Goal: Task Accomplishment & Management: Manage account settings

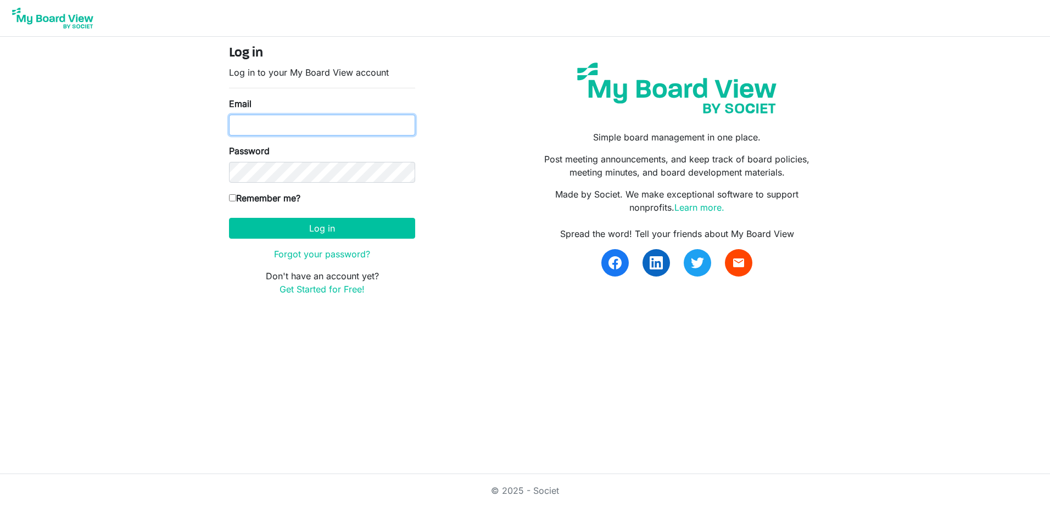
type input "Keith.gravis@ssf.org.uk"
click at [293, 120] on input "[PERSON_NAME][EMAIL_ADDRESS][DOMAIN_NAME]" at bounding box center [322, 125] width 186 height 21
click at [516, 199] on div "Log in Log in to your My Board View account Email Keith.gravis@ssf.org.uk Passw…" at bounding box center [525, 175] width 608 height 259
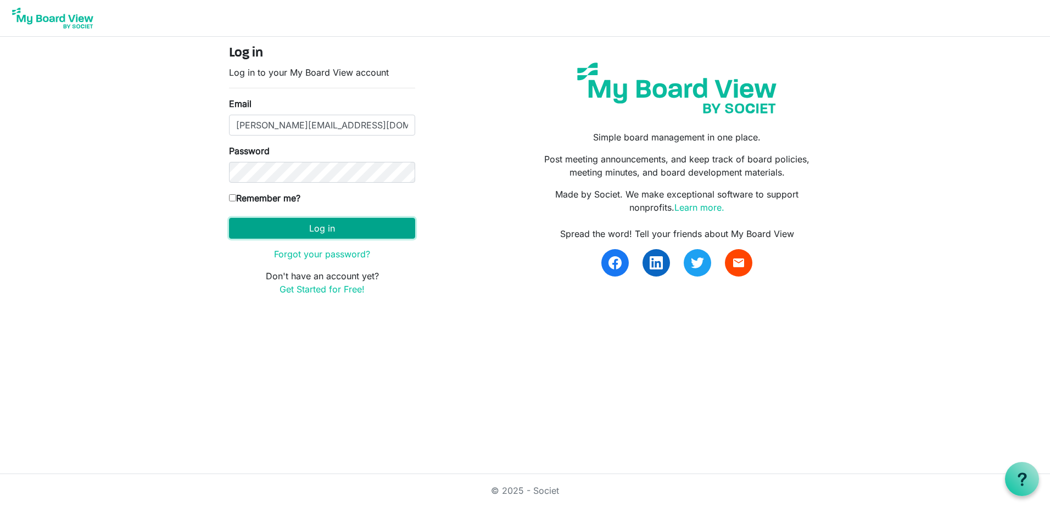
click at [369, 218] on button "Log in" at bounding box center [322, 228] width 186 height 21
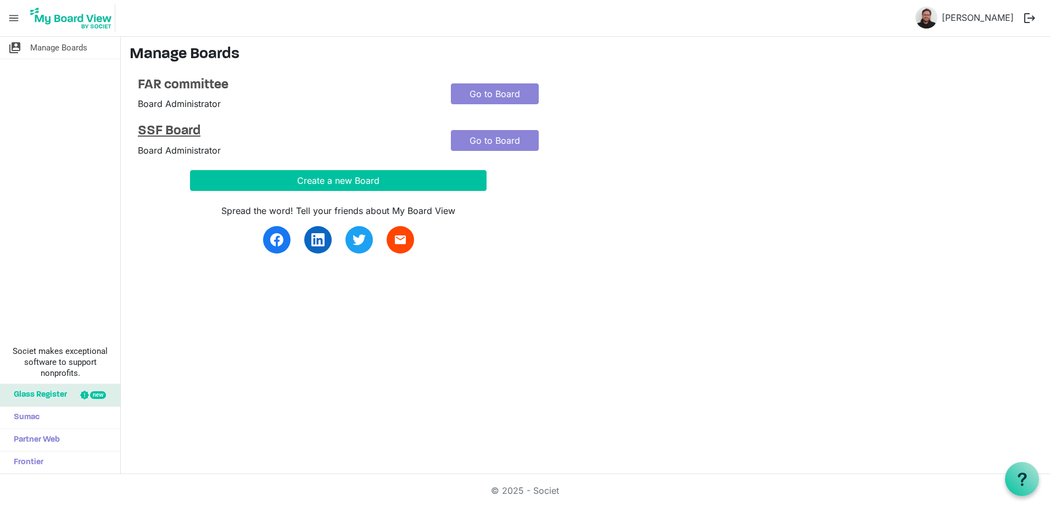
click at [153, 135] on h4 "SSF Board" at bounding box center [286, 132] width 296 height 16
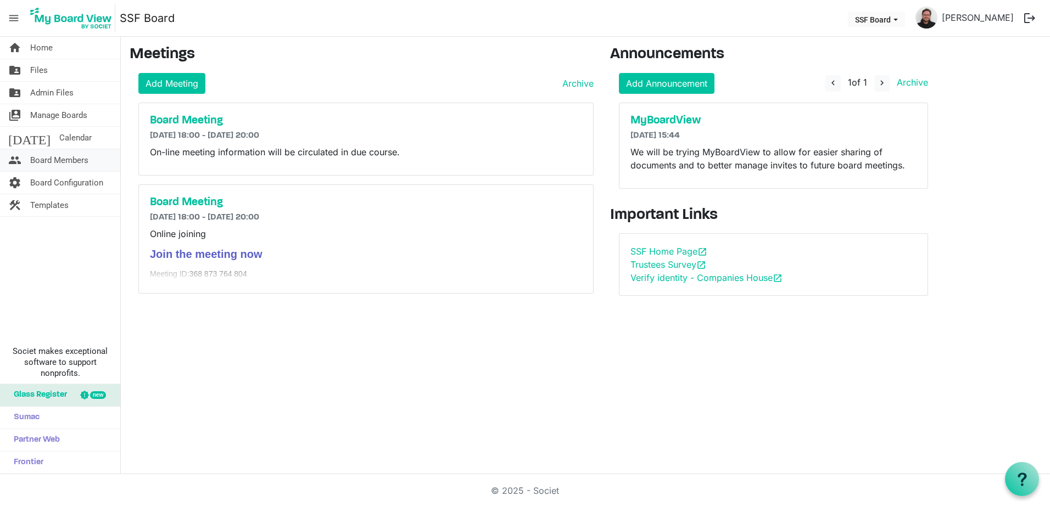
click at [60, 171] on li "people Board Members" at bounding box center [60, 160] width 120 height 23
click at [58, 163] on span "Board Members" at bounding box center [59, 160] width 58 height 22
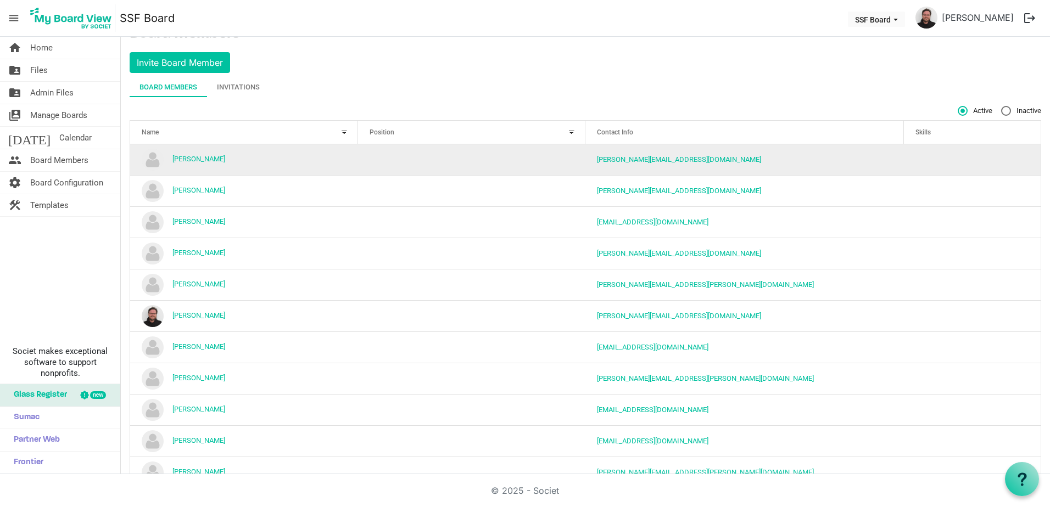
scroll to position [53, 0]
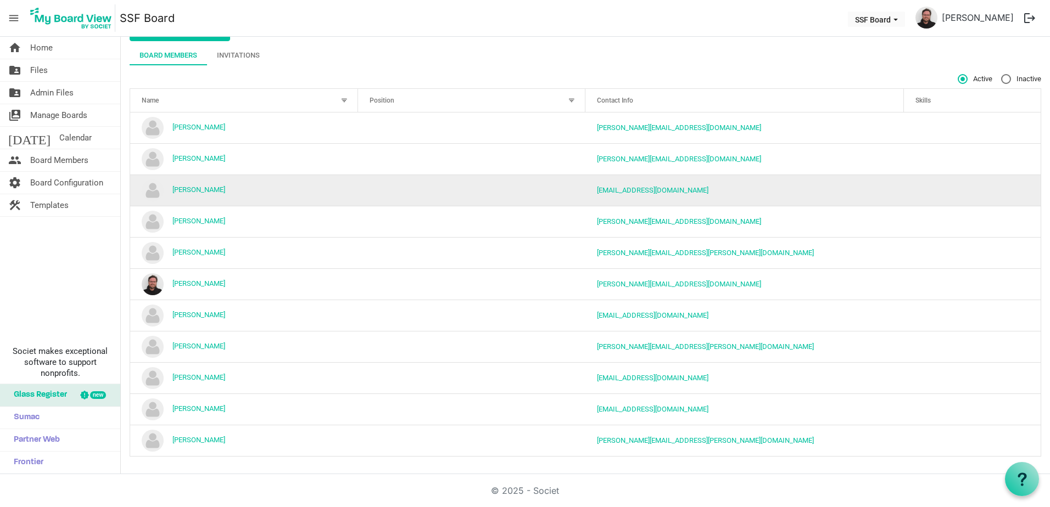
click at [305, 201] on td "George Walker" at bounding box center [244, 190] width 228 height 31
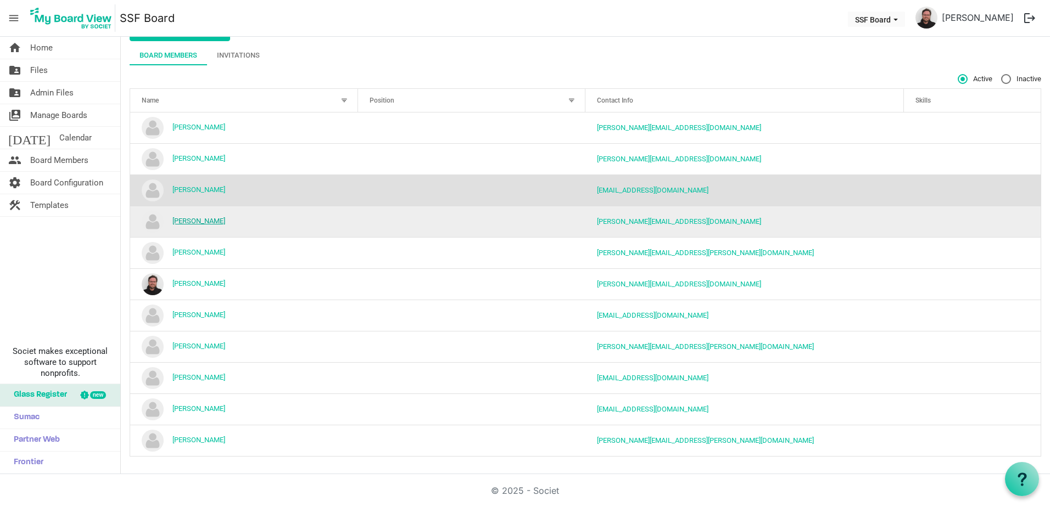
click at [213, 223] on link "[PERSON_NAME]" at bounding box center [198, 221] width 53 height 8
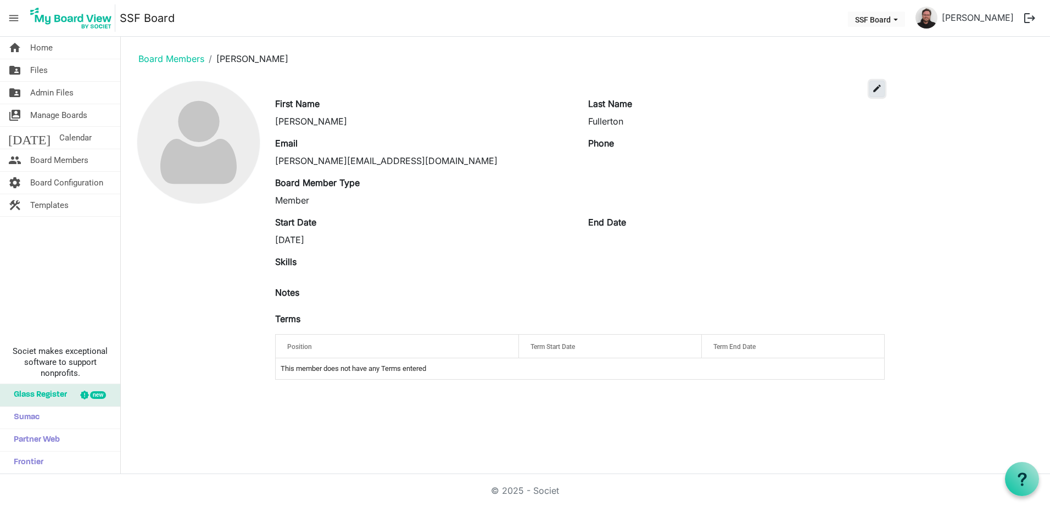
click at [872, 88] on span "edit" at bounding box center [877, 88] width 10 height 10
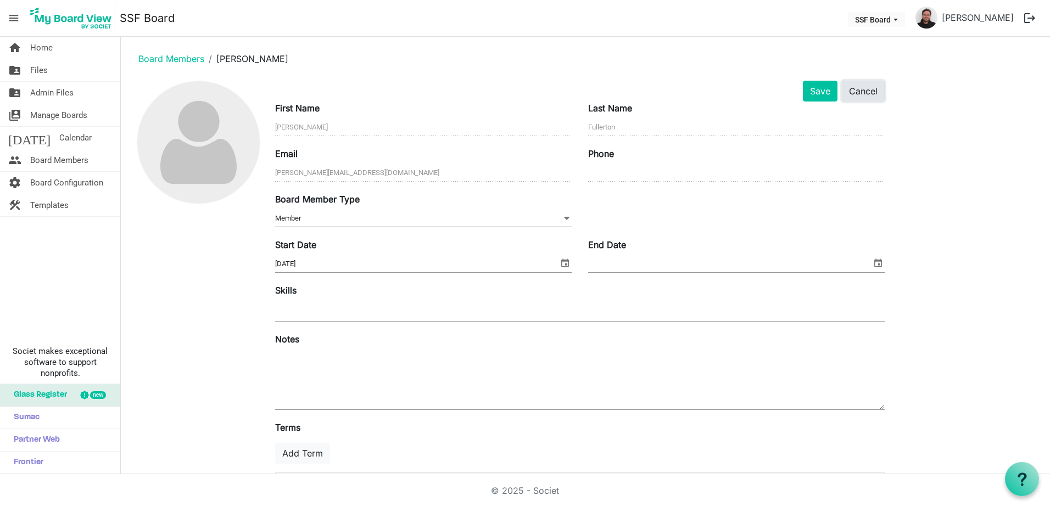
click at [862, 96] on button "Cancel" at bounding box center [863, 91] width 43 height 21
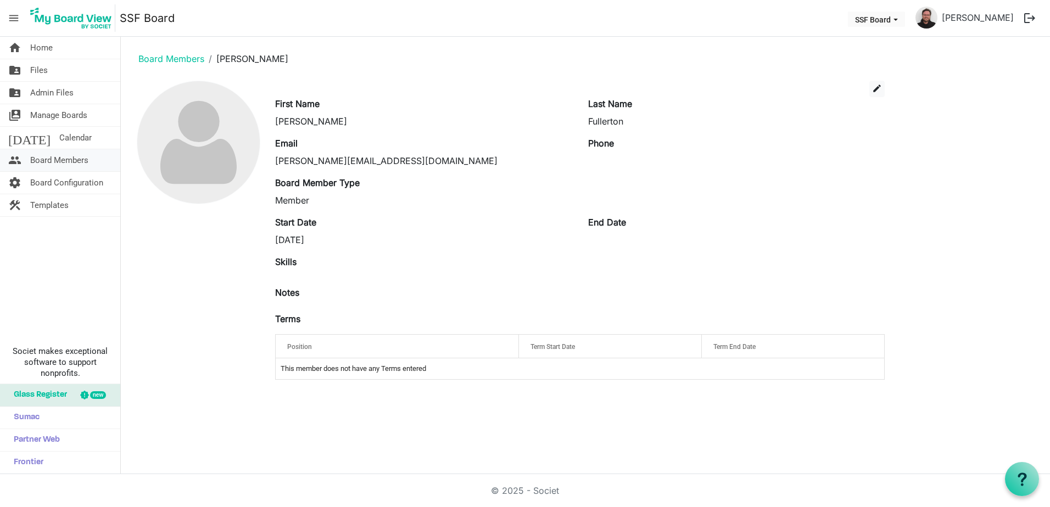
click at [78, 157] on span "Board Members" at bounding box center [59, 160] width 58 height 22
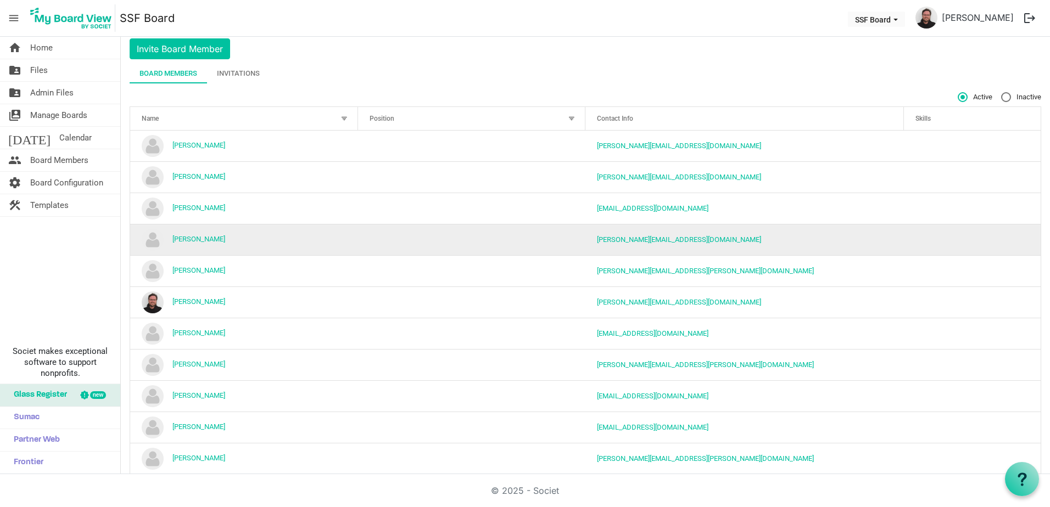
scroll to position [53, 0]
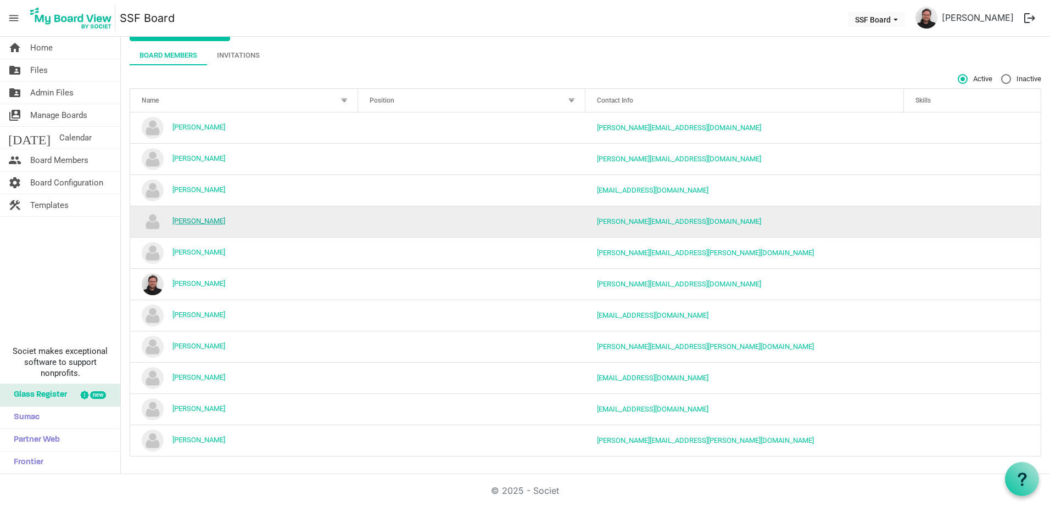
click at [194, 220] on link "Hollie Fullerton" at bounding box center [198, 221] width 53 height 8
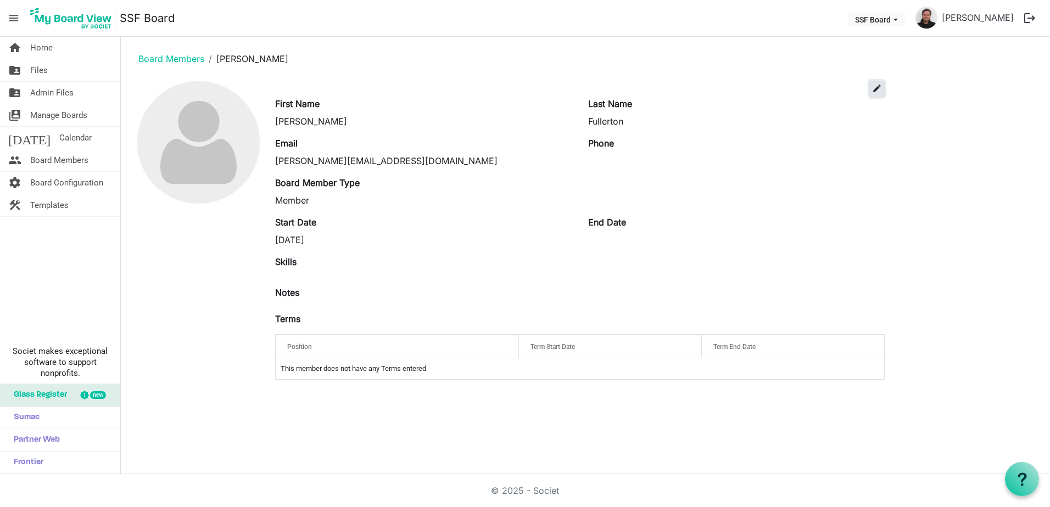
click at [871, 86] on button "edit" at bounding box center [876, 89] width 15 height 16
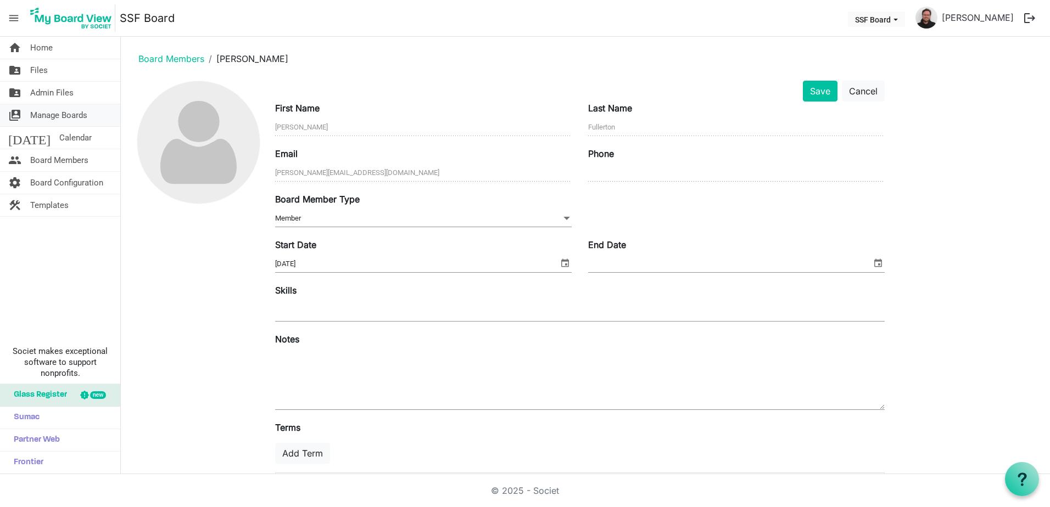
click at [66, 113] on span "Manage Boards" at bounding box center [58, 115] width 57 height 22
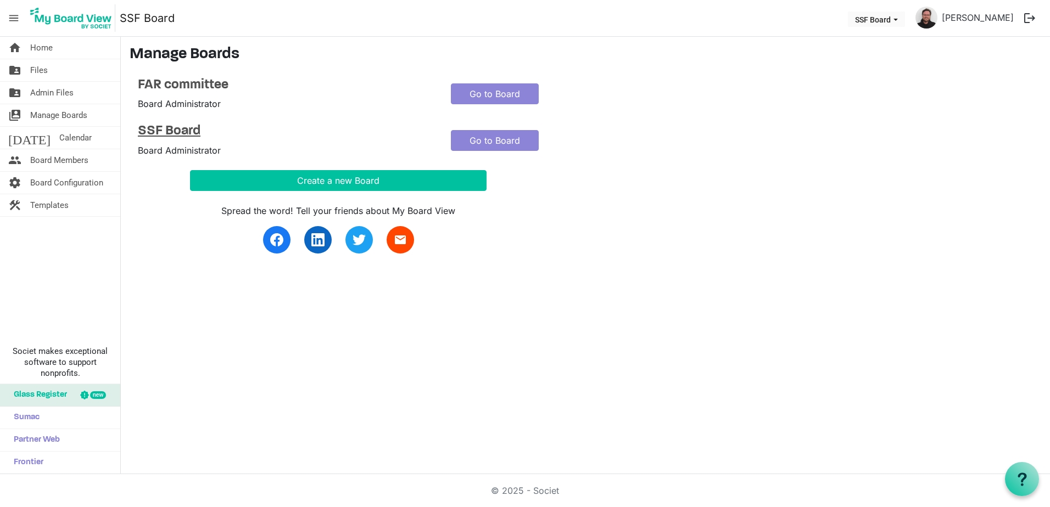
click at [193, 133] on h4 "SSF Board" at bounding box center [286, 132] width 296 height 16
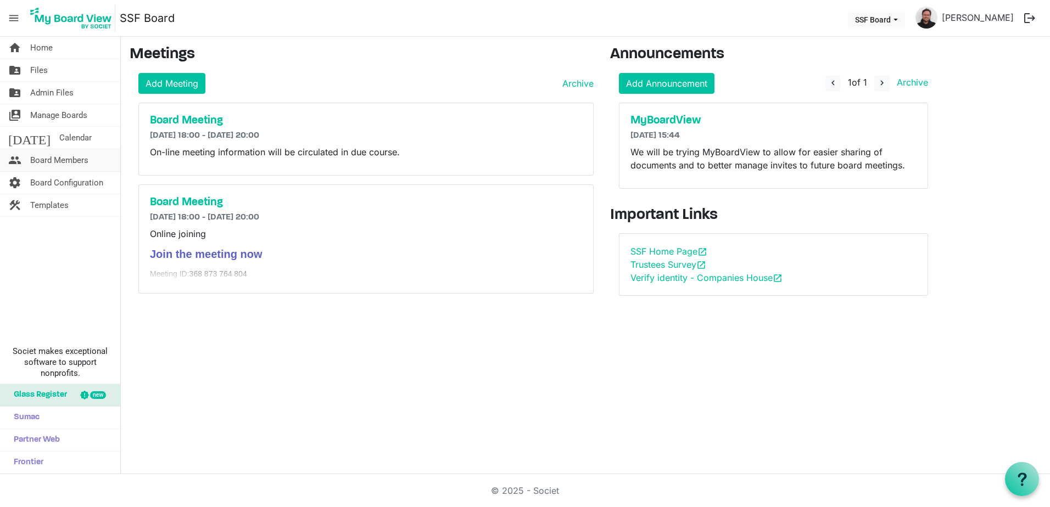
click at [87, 161] on span "Board Members" at bounding box center [59, 160] width 58 height 22
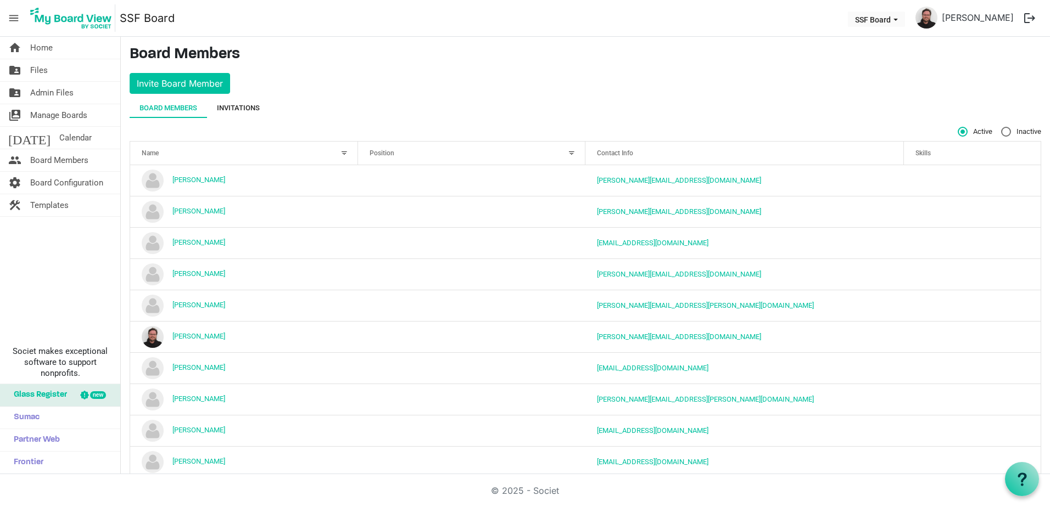
drag, startPoint x: 244, startPoint y: 108, endPoint x: 218, endPoint y: 114, distance: 27.2
click at [244, 108] on div "Invitations" at bounding box center [238, 108] width 43 height 11
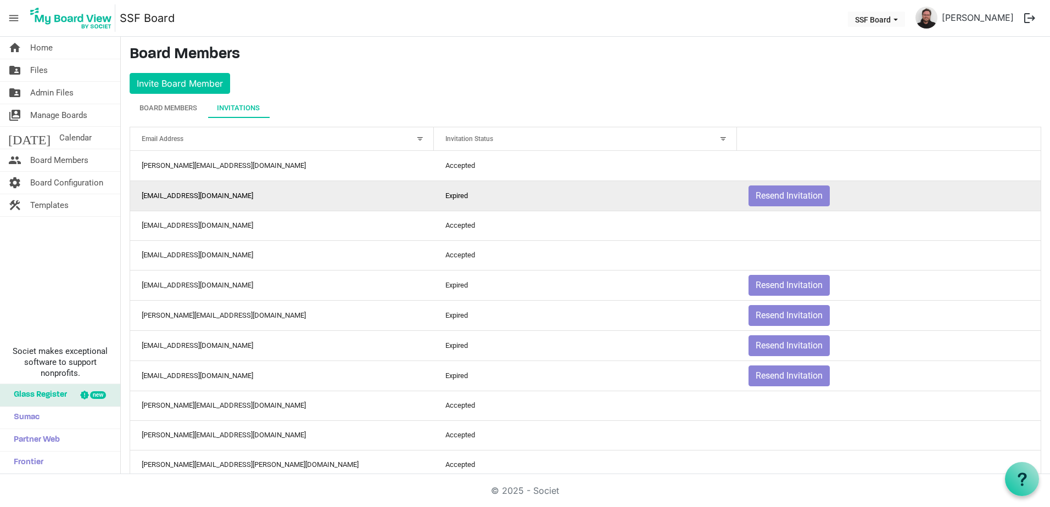
scroll to position [55, 0]
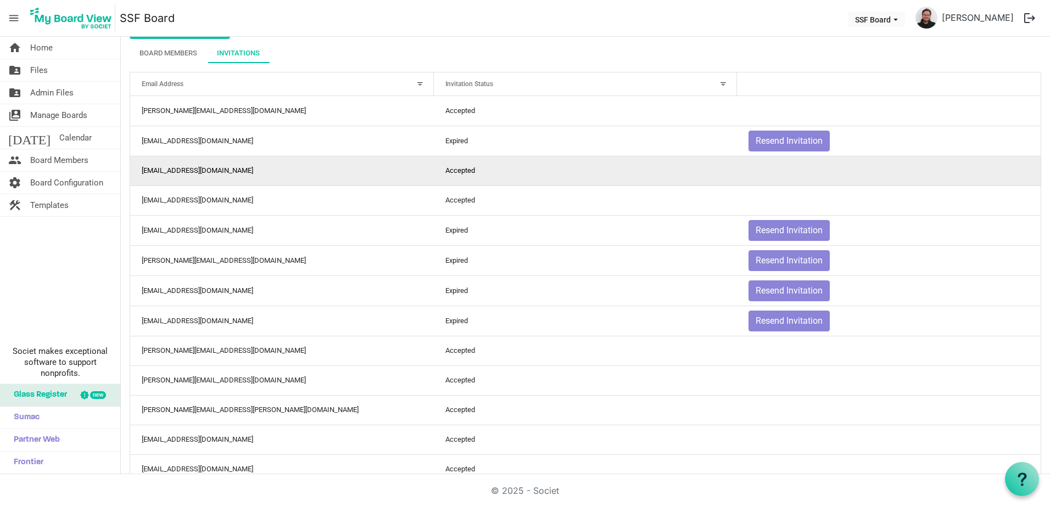
click at [505, 170] on td "Accepted" at bounding box center [586, 171] width 304 height 30
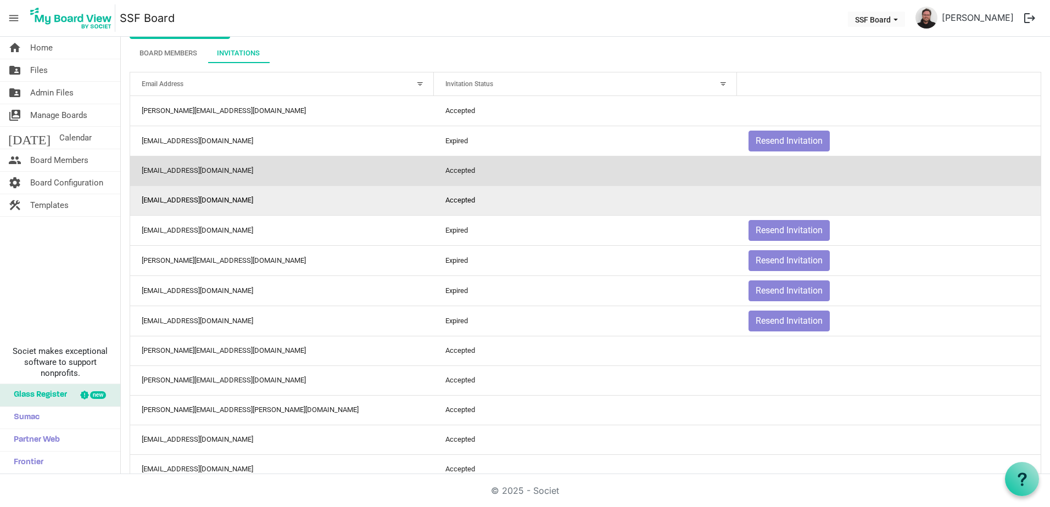
click at [199, 189] on td "geodwalker@gmail.com" at bounding box center [282, 201] width 304 height 30
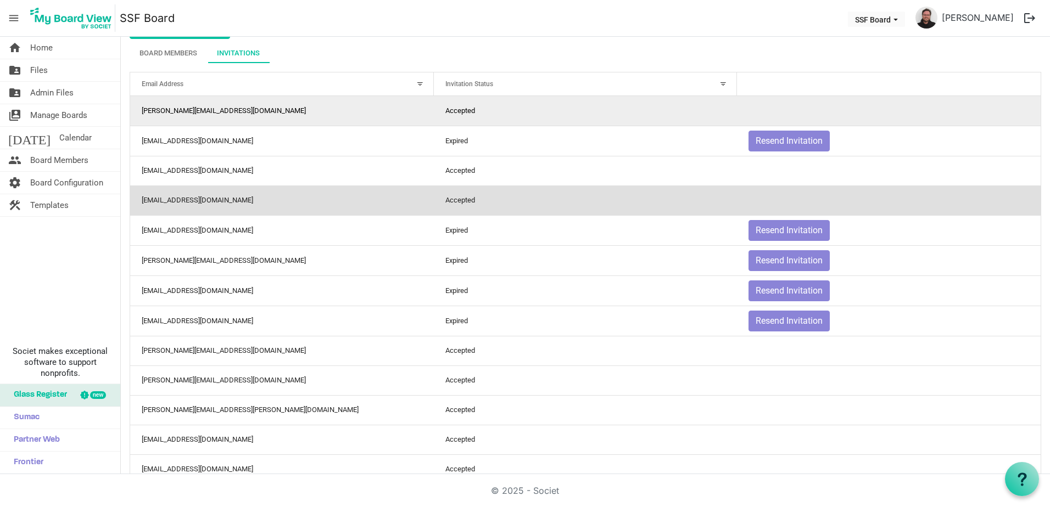
click at [204, 120] on td "[PERSON_NAME][EMAIL_ADDRESS][DOMAIN_NAME]" at bounding box center [282, 111] width 304 height 30
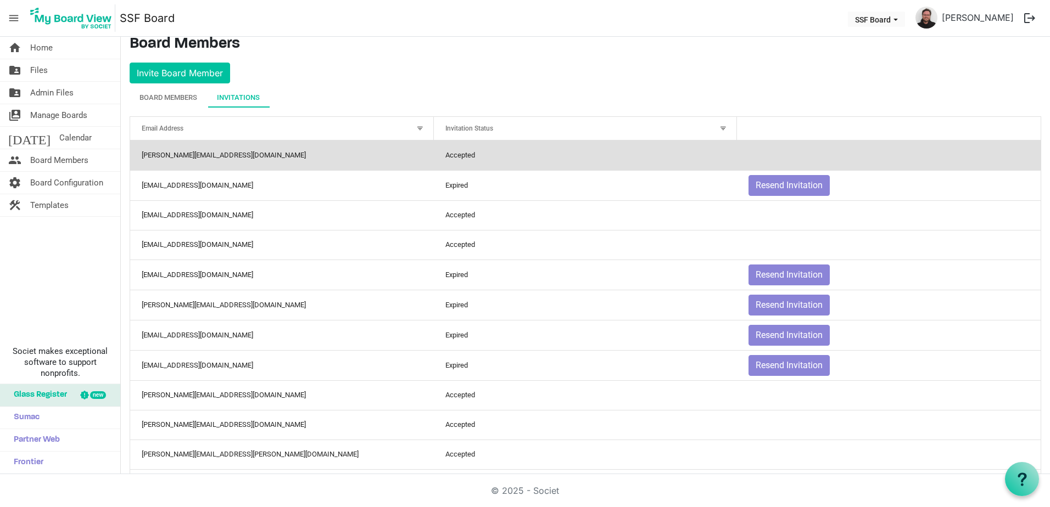
scroll to position [0, 0]
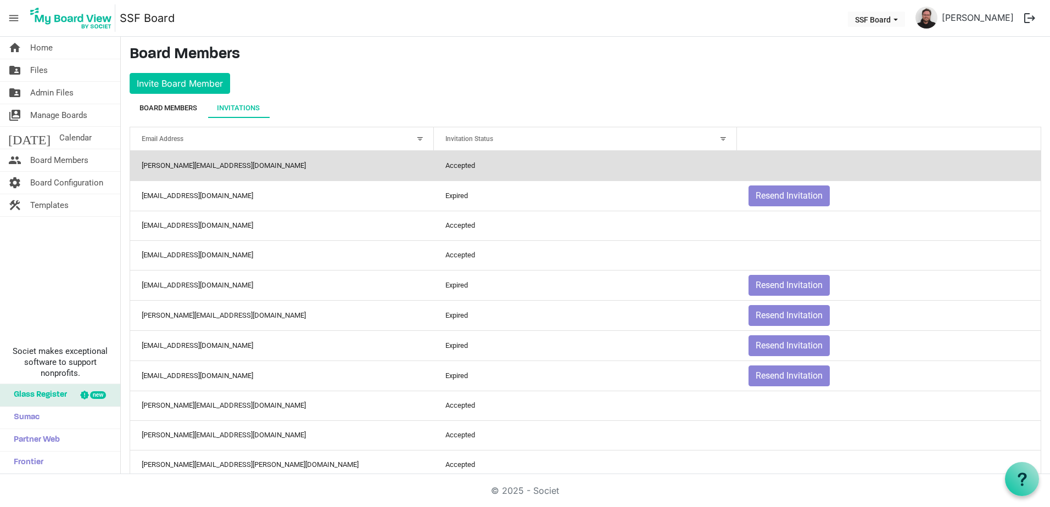
click at [166, 109] on div "Board Members" at bounding box center [168, 108] width 58 height 11
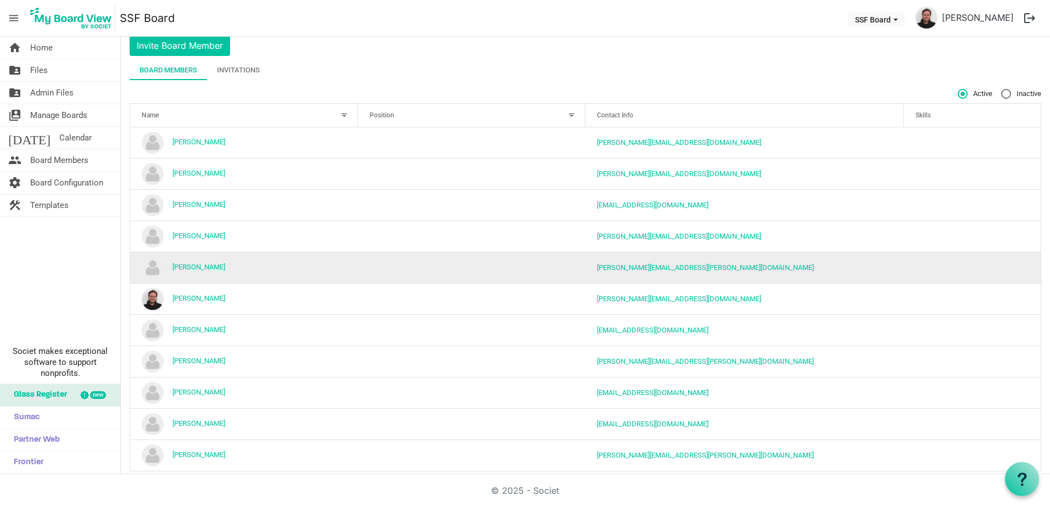
scroll to position [53, 0]
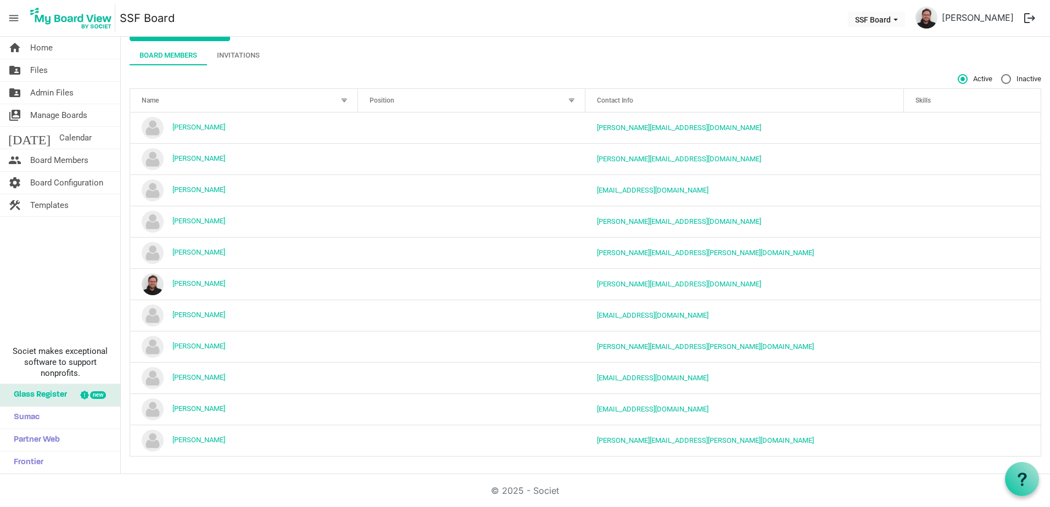
click at [1017, 469] on div at bounding box center [1022, 479] width 34 height 34
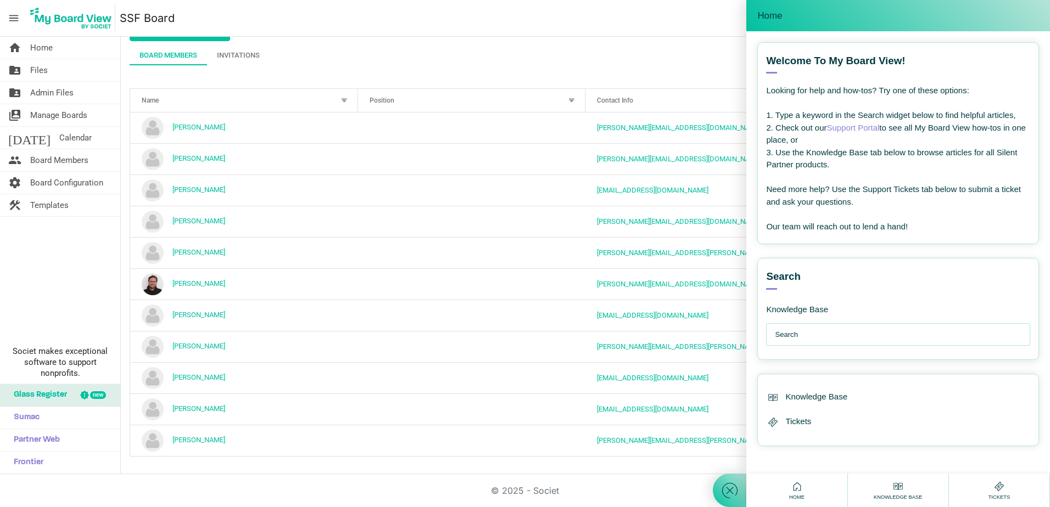
click at [867, 332] on input "text" at bounding box center [901, 335] width 252 height 22
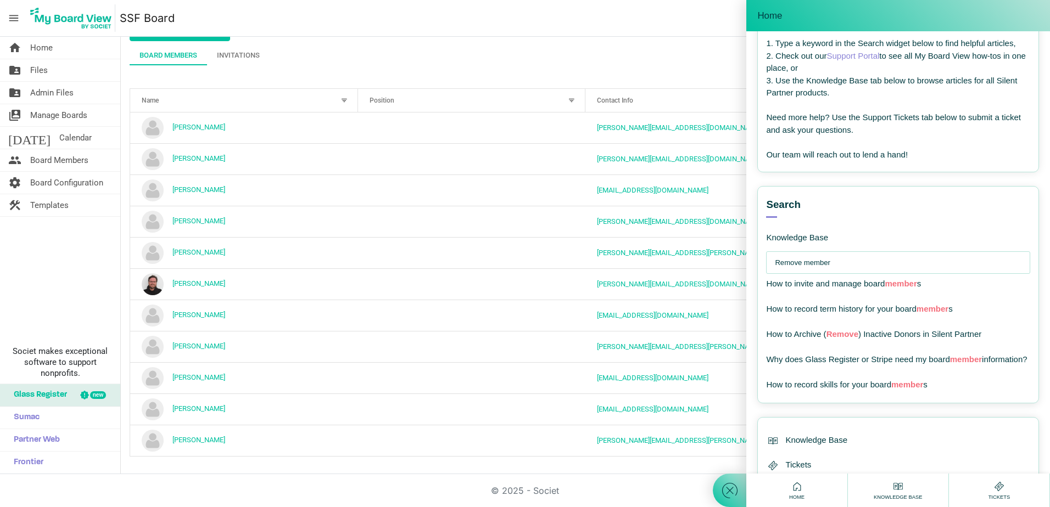
scroll to position [55, 0]
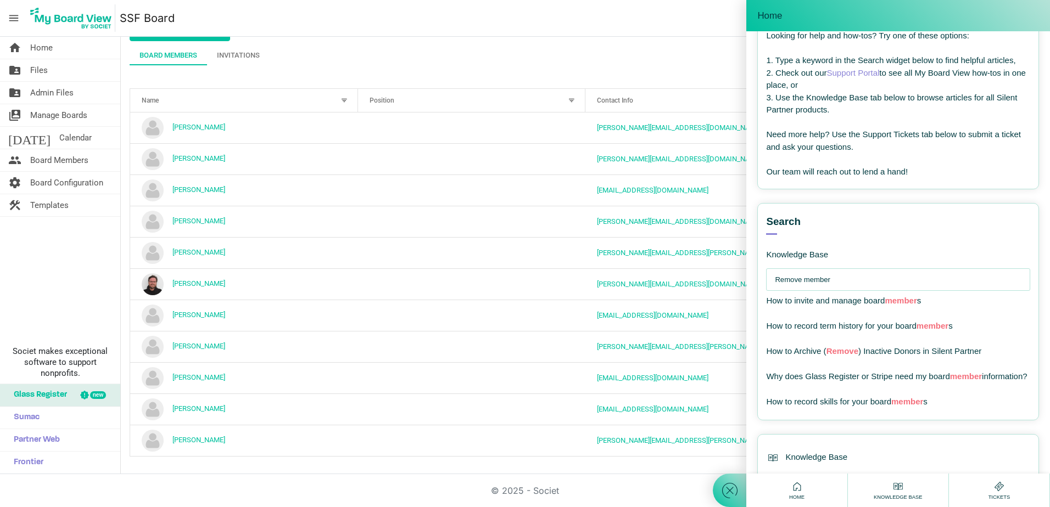
drag, startPoint x: 838, startPoint y: 272, endPoint x: 727, endPoint y: 263, distance: 111.2
click at [730, 263] on div "Home Welcome! How can I help you ? --- email --- Welcome to My Board View! View…" at bounding box center [881, 253] width 337 height 507
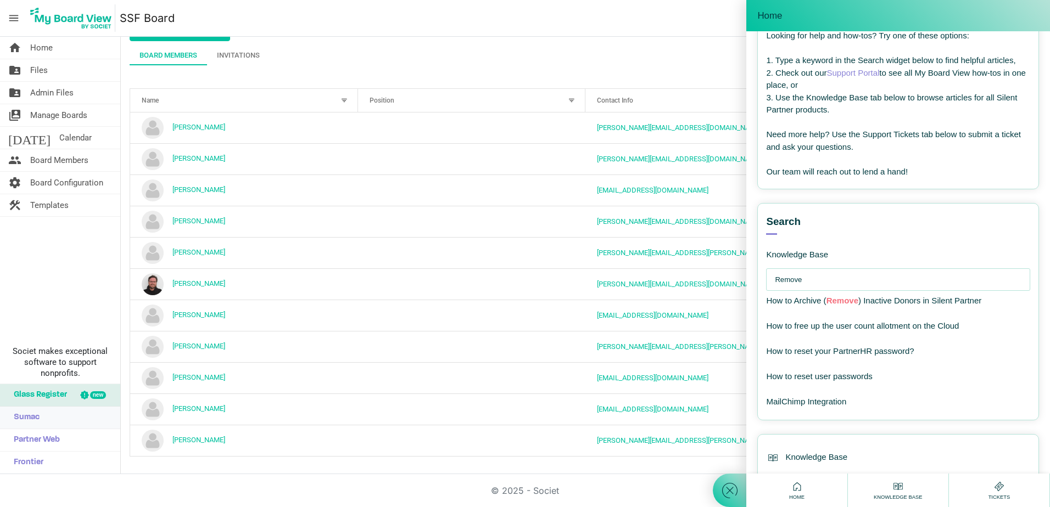
type input "Remove"
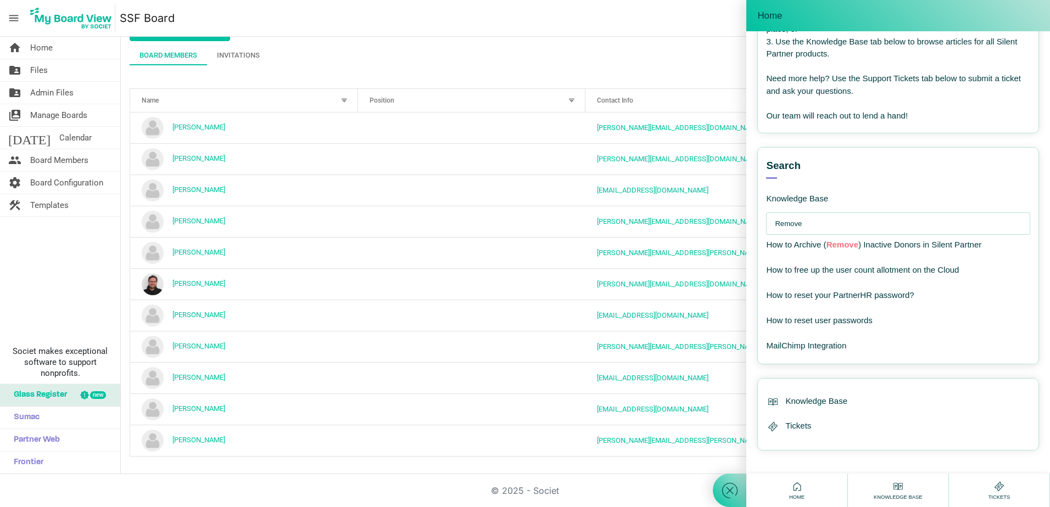
scroll to position [113, 0]
click at [835, 402] on span "Knowledge Base" at bounding box center [816, 400] width 62 height 13
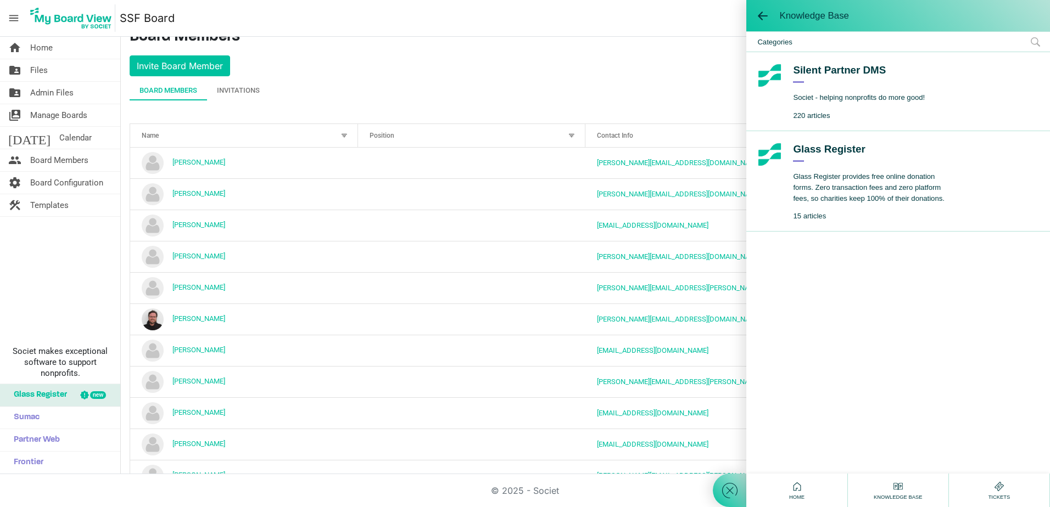
scroll to position [0, 0]
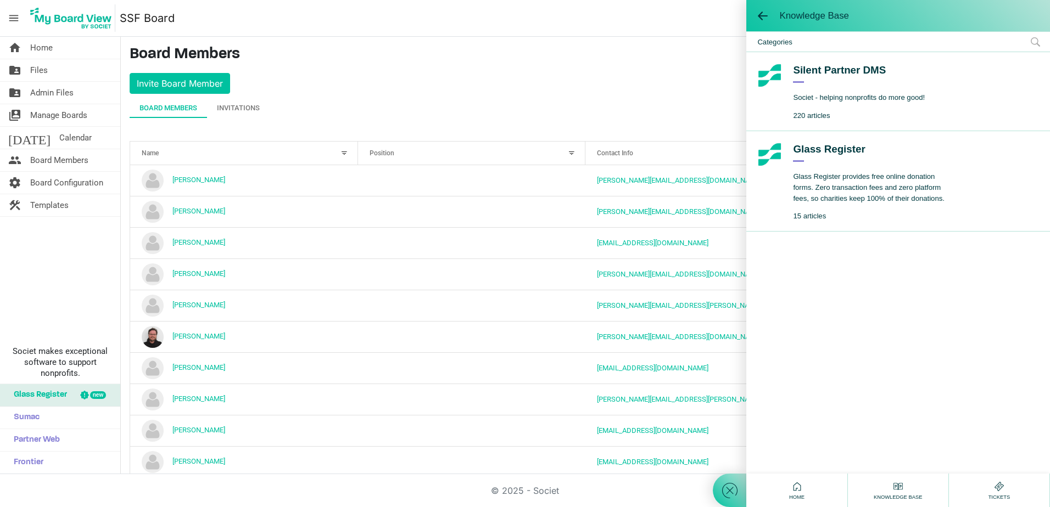
click at [790, 36] on span "Categories" at bounding box center [898, 42] width 304 height 20
click at [760, 16] on span at bounding box center [762, 15] width 11 height 11
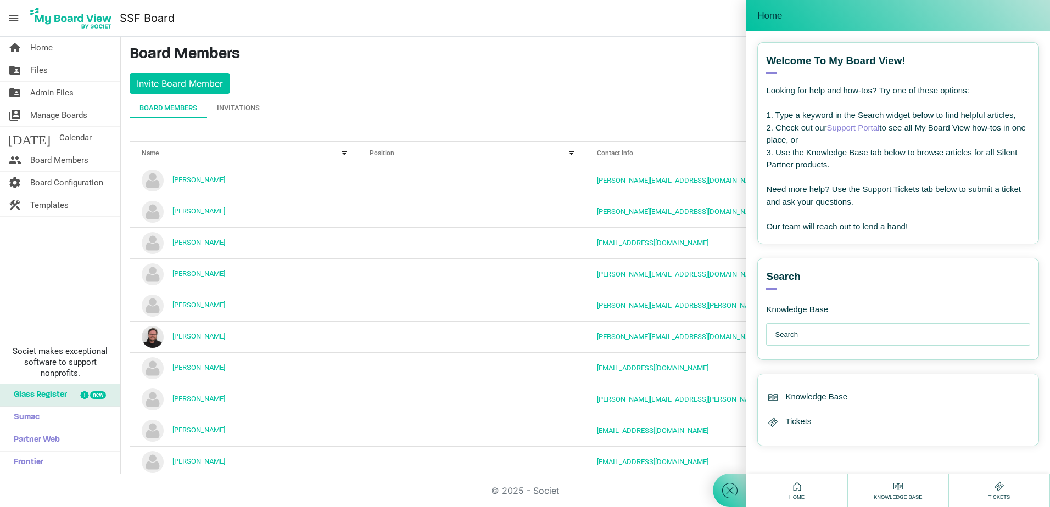
click at [870, 339] on input "text" at bounding box center [901, 335] width 252 height 22
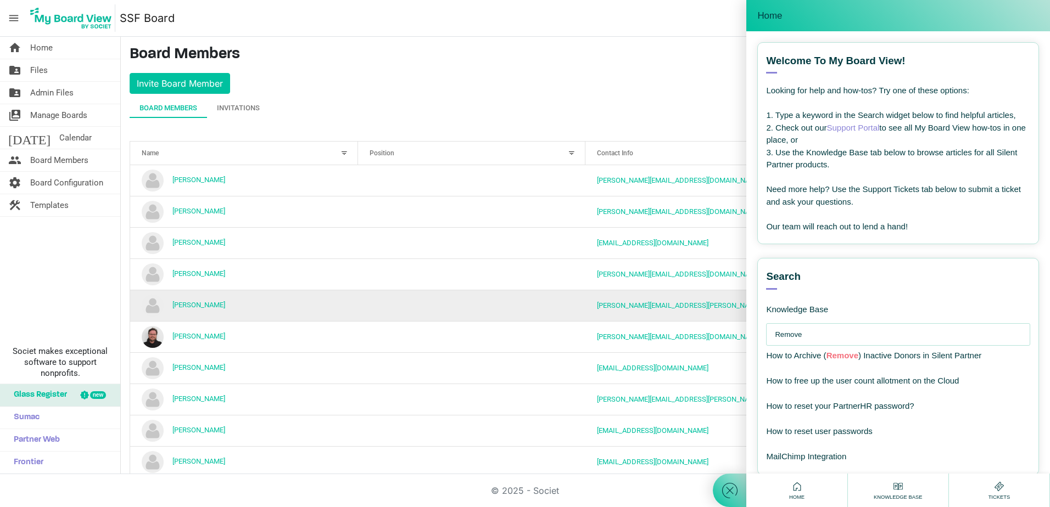
drag, startPoint x: 827, startPoint y: 328, endPoint x: 711, endPoint y: 317, distance: 116.4
click at [713, 318] on div "Home Welcome! How can I help you ? --- email --- Welcome to My Board View! View…" at bounding box center [881, 253] width 337 height 507
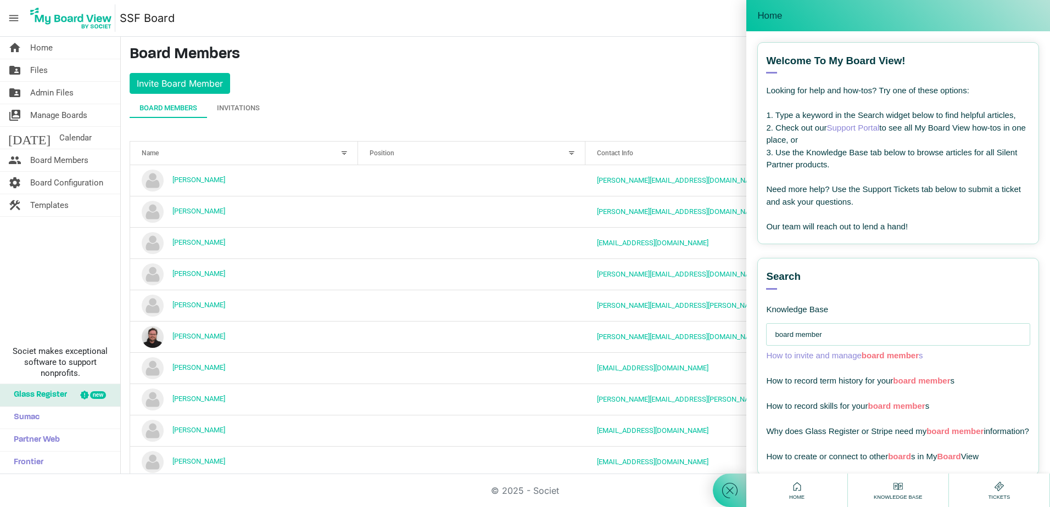
type input "board member"
click at [864, 357] on span "board" at bounding box center [872, 355] width 23 height 9
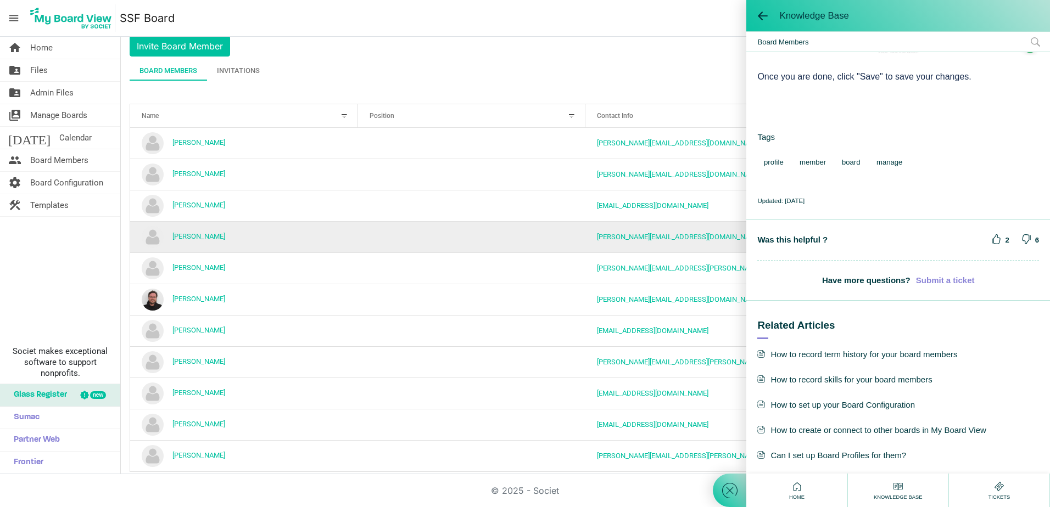
scroll to position [53, 0]
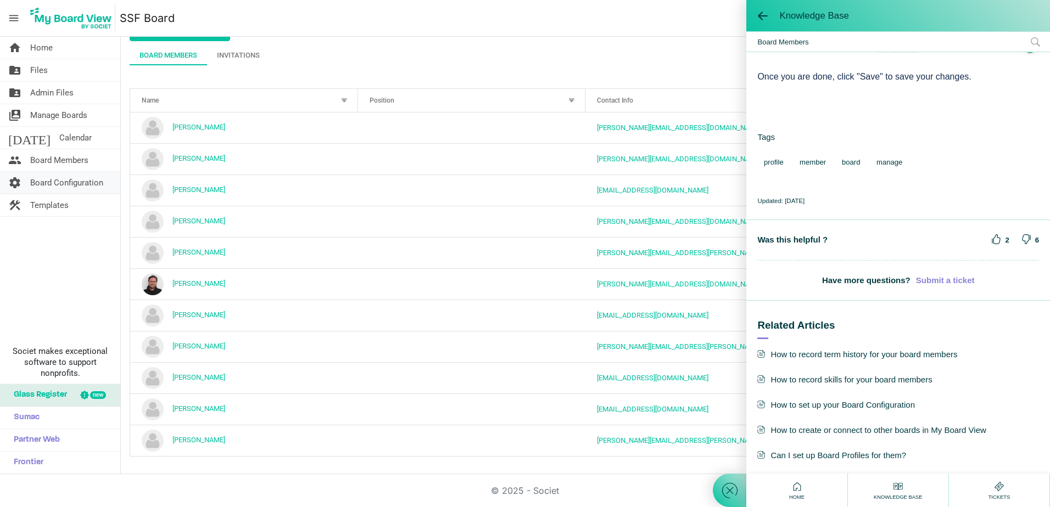
click at [62, 181] on span "Board Configuration" at bounding box center [66, 183] width 73 height 22
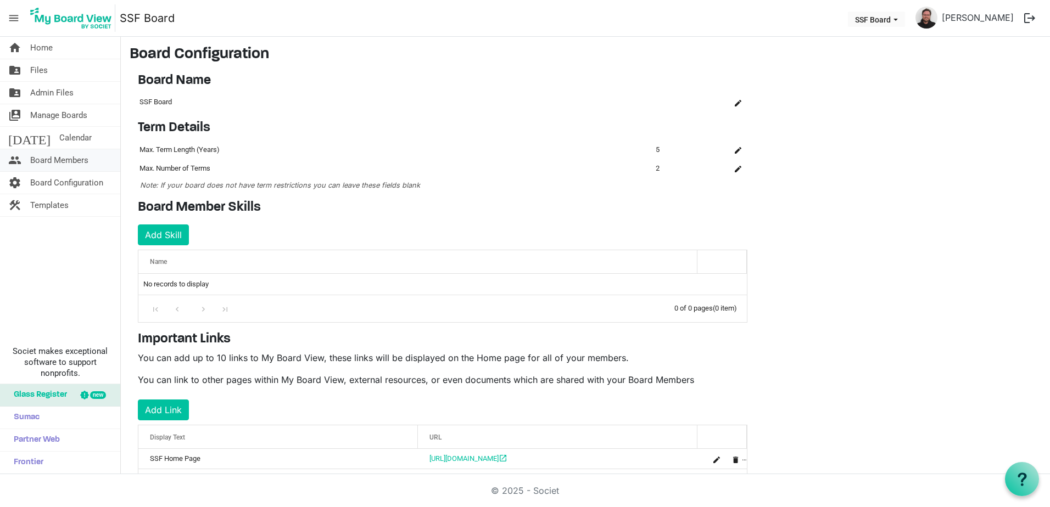
click at [49, 164] on span "Board Members" at bounding box center [59, 160] width 58 height 22
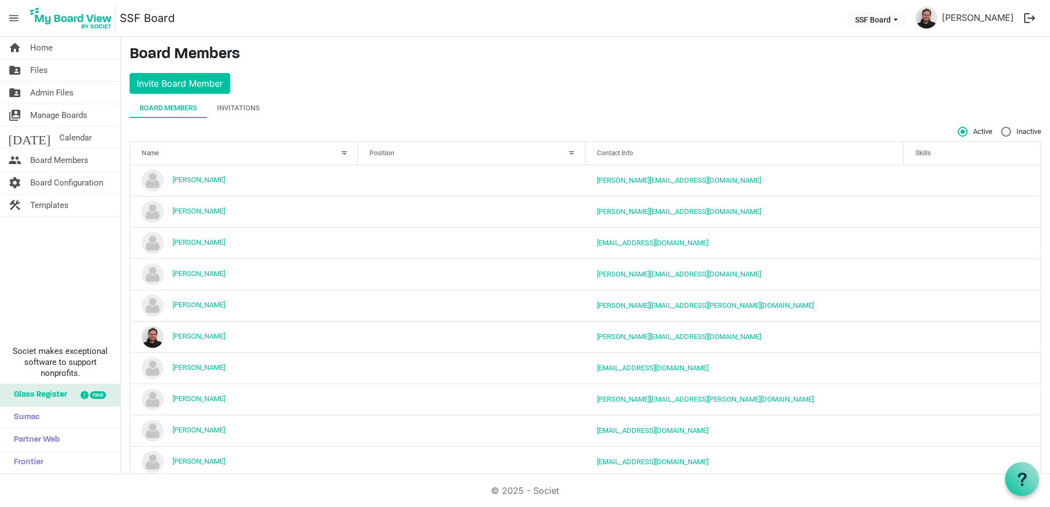
click at [339, 160] on th "Name" at bounding box center [244, 153] width 228 height 23
click at [1003, 131] on span "Inactive" at bounding box center [1021, 132] width 40 height 10
click at [1001, 127] on input "Inactive" at bounding box center [1001, 127] width 1 height 1
radio input "true"
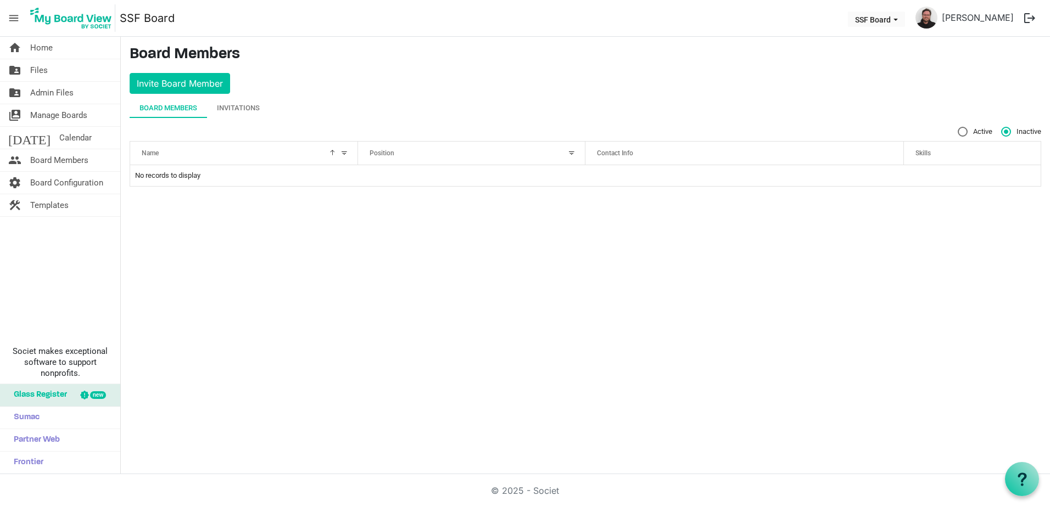
click at [955, 128] on div "Active Inactive" at bounding box center [585, 132] width 911 height 10
click at [963, 133] on label "Active" at bounding box center [974, 132] width 35 height 10
click at [958, 127] on input "Active" at bounding box center [957, 127] width 1 height 1
radio input "true"
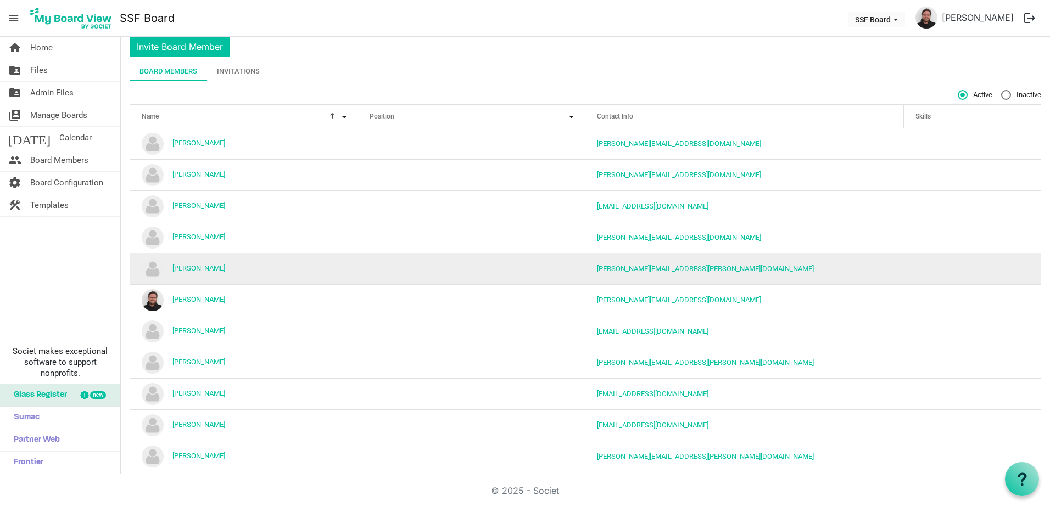
scroll to position [53, 0]
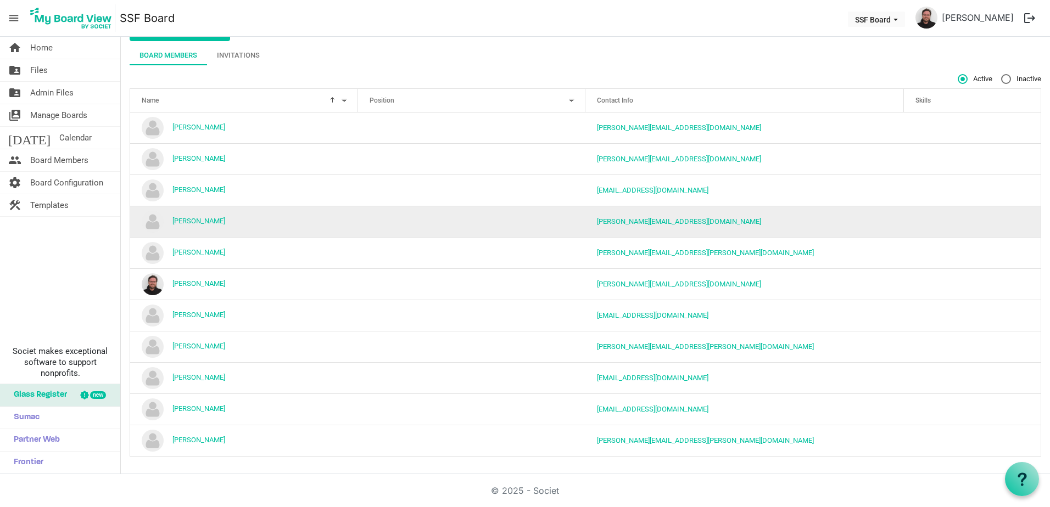
click at [222, 219] on td "[PERSON_NAME]" at bounding box center [244, 221] width 228 height 31
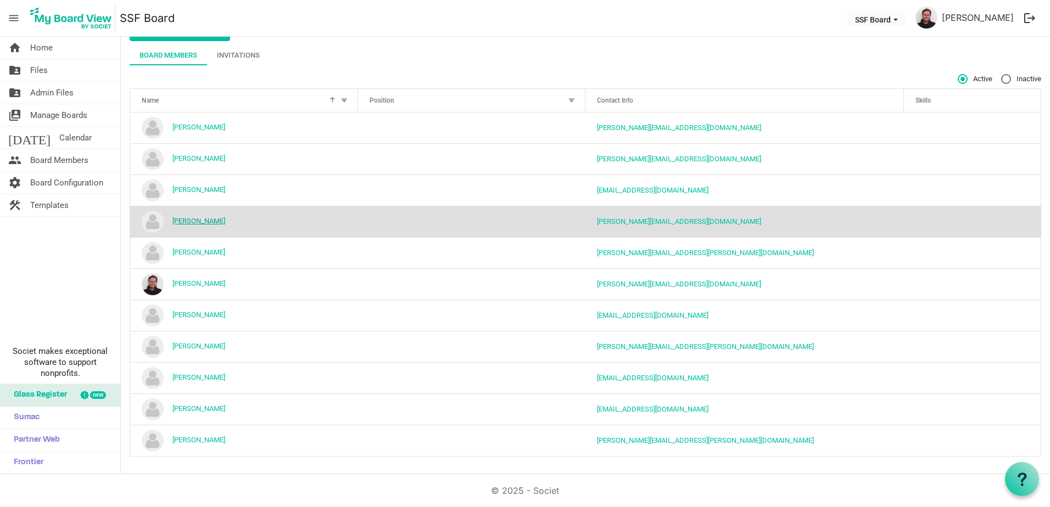
click at [198, 223] on link "[PERSON_NAME]" at bounding box center [198, 221] width 53 height 8
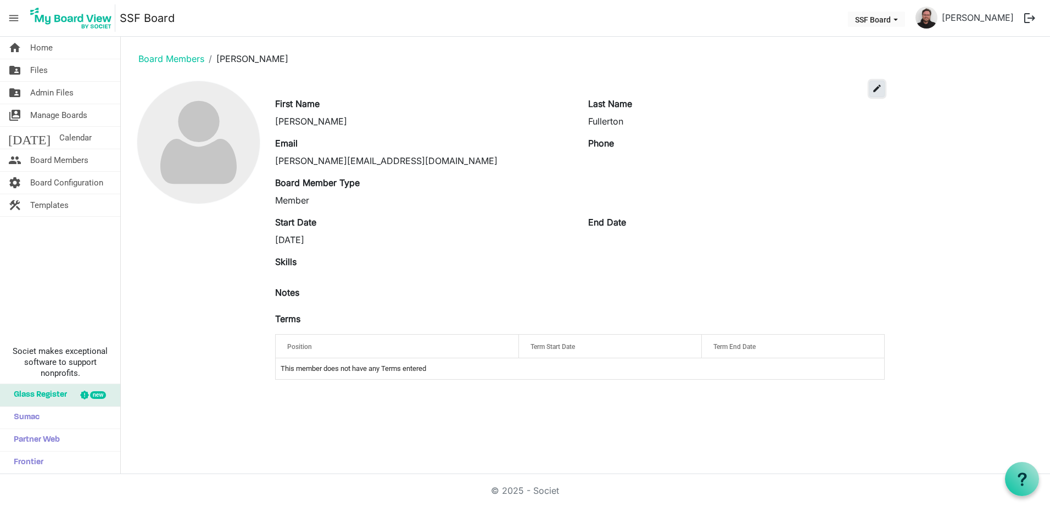
click at [883, 87] on button "edit" at bounding box center [876, 89] width 15 height 16
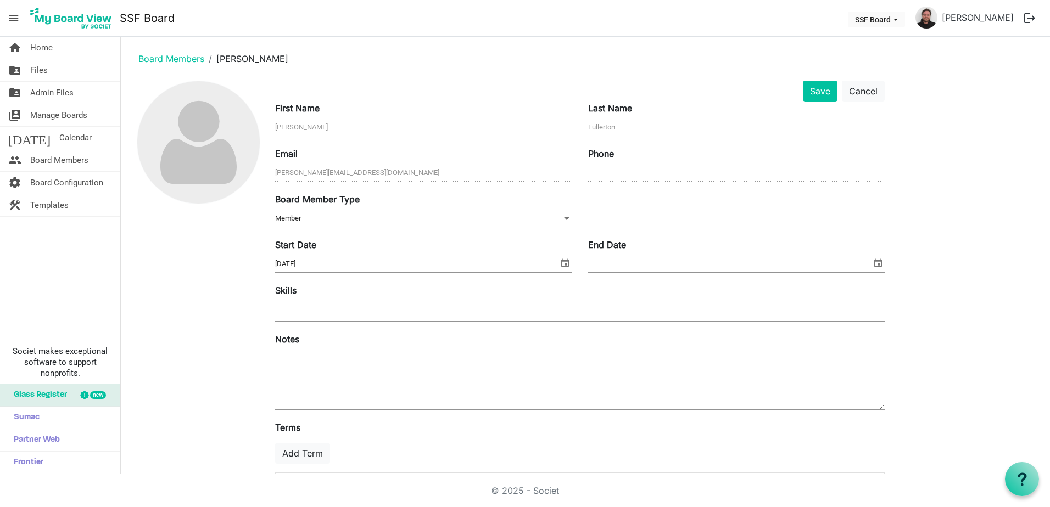
drag, startPoint x: 545, startPoint y: 204, endPoint x: 540, endPoint y: 207, distance: 5.7
click at [541, 206] on div "Board Member Type Member Member" at bounding box center [423, 211] width 313 height 37
click at [537, 211] on div "Board Member Type Member Member" at bounding box center [423, 211] width 313 height 37
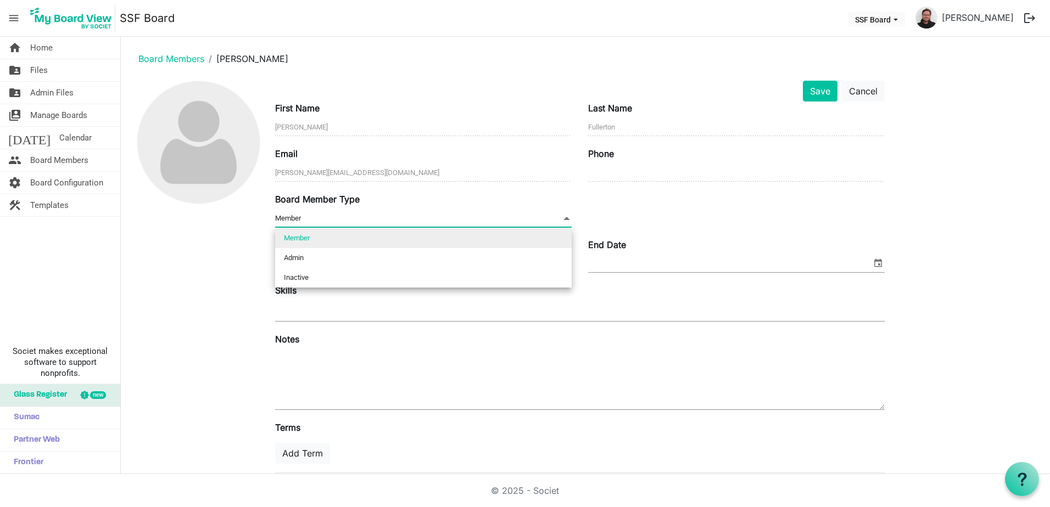
drag, startPoint x: 534, startPoint y: 216, endPoint x: 530, endPoint y: 222, distance: 6.7
click at [534, 217] on span "Member Member" at bounding box center [423, 218] width 296 height 17
click at [349, 275] on li "Inactive" at bounding box center [423, 278] width 296 height 20
type input "Inactive"
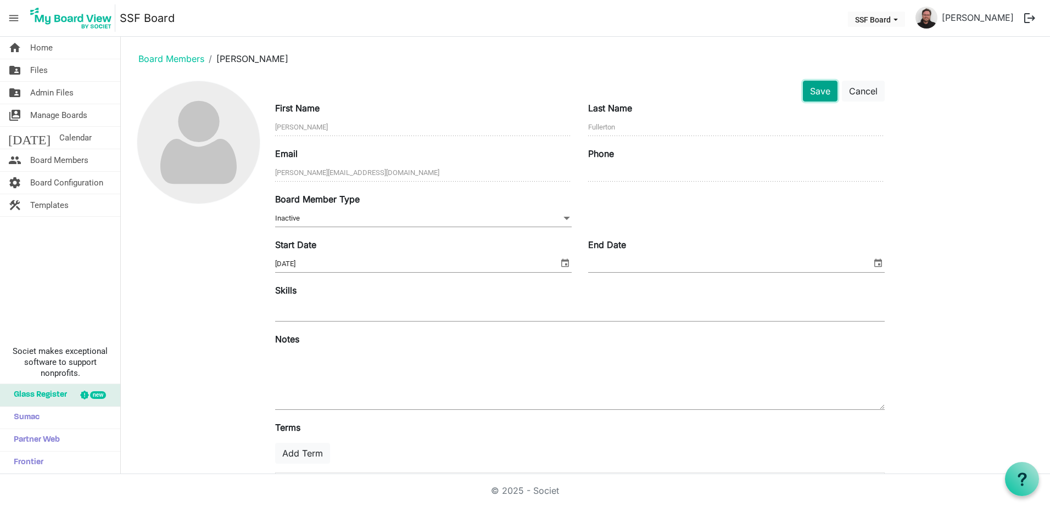
click at [817, 91] on button "Save" at bounding box center [820, 91] width 35 height 21
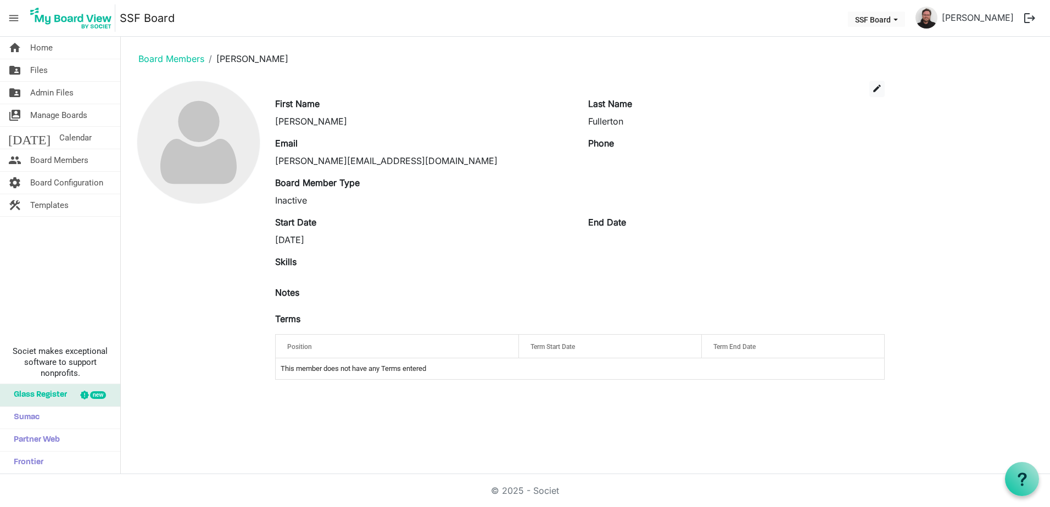
click at [176, 46] on main "Board Members Hollie Fullerton edit First Name Hollie Last Name Fullerton Email…" at bounding box center [585, 217] width 929 height 361
click at [184, 61] on link "Board Members" at bounding box center [171, 58] width 66 height 11
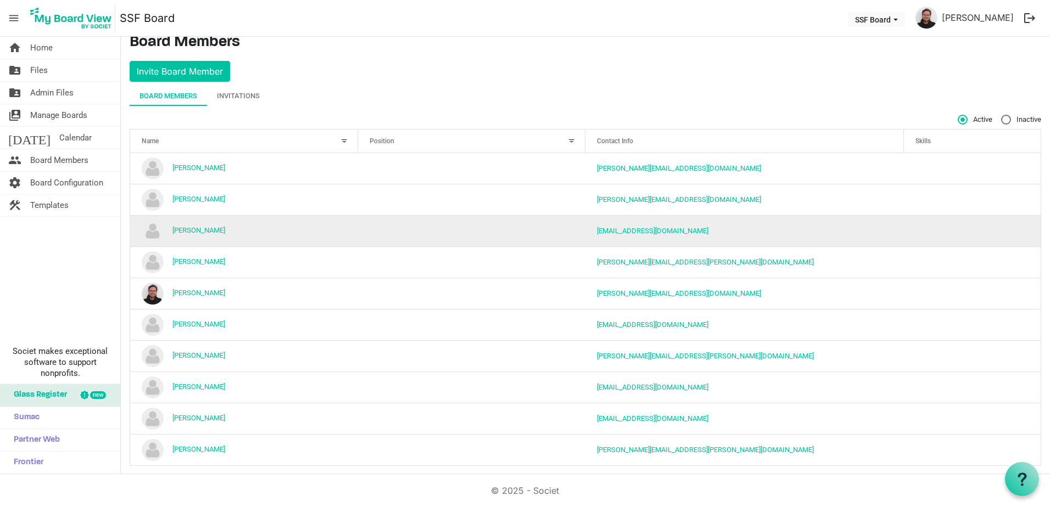
scroll to position [21, 0]
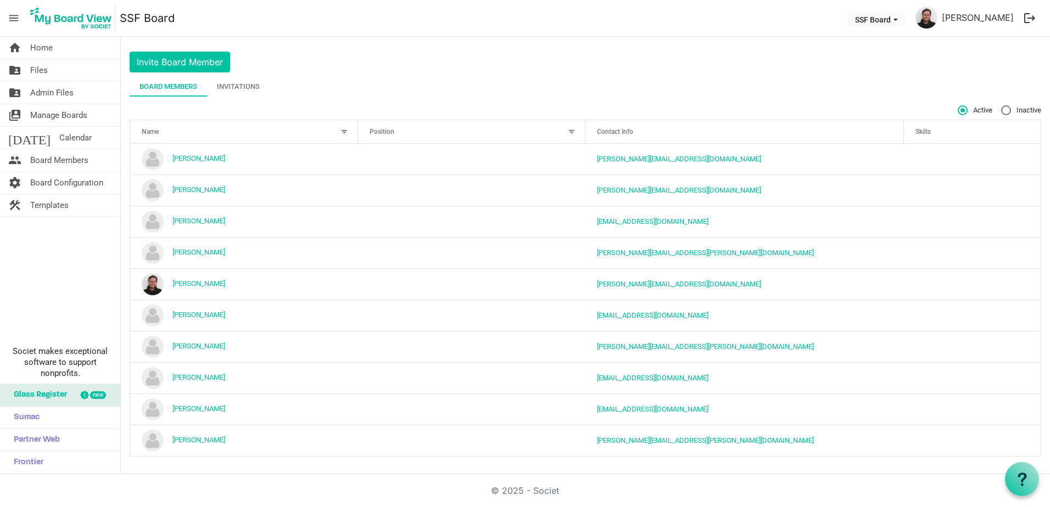
click at [249, 85] on div "Invitations" at bounding box center [238, 86] width 43 height 11
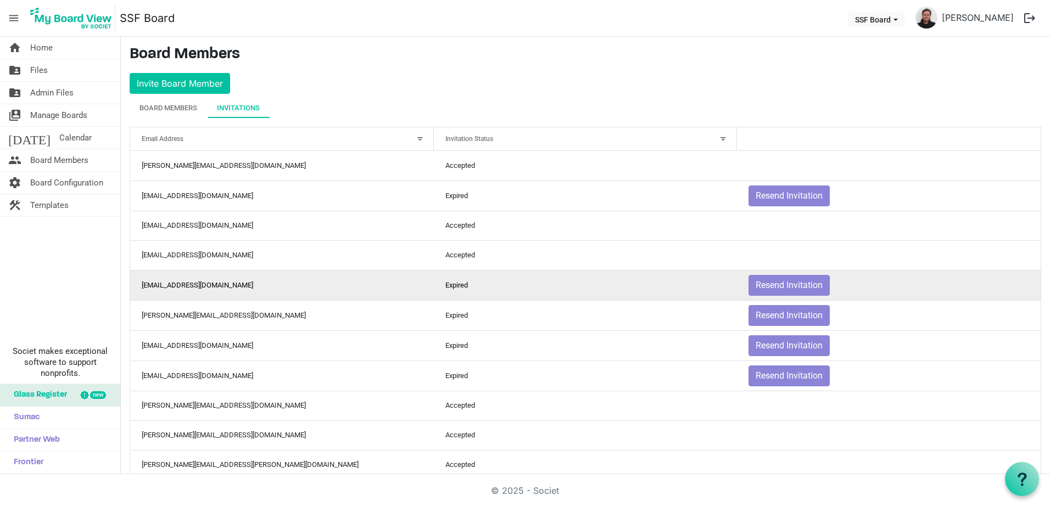
click at [177, 293] on td "[EMAIL_ADDRESS][DOMAIN_NAME]" at bounding box center [282, 285] width 304 height 30
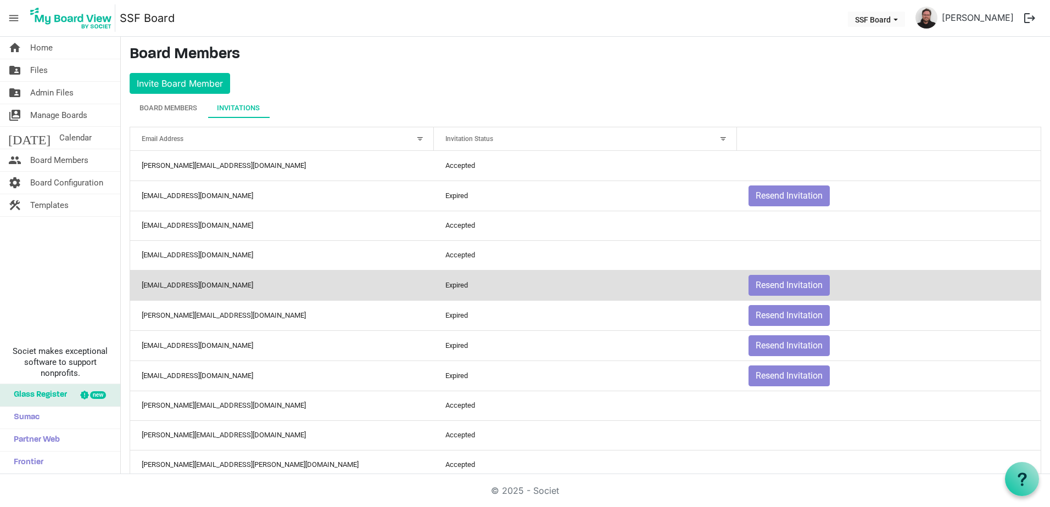
click at [181, 286] on td "[EMAIL_ADDRESS][DOMAIN_NAME]" at bounding box center [282, 285] width 304 height 30
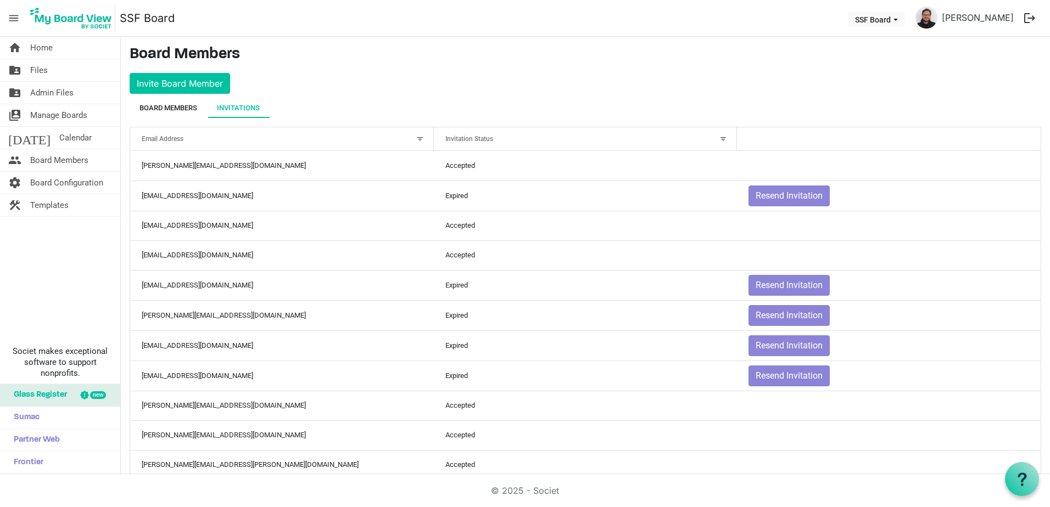
click at [192, 115] on div "Board Members" at bounding box center [168, 108] width 58 height 20
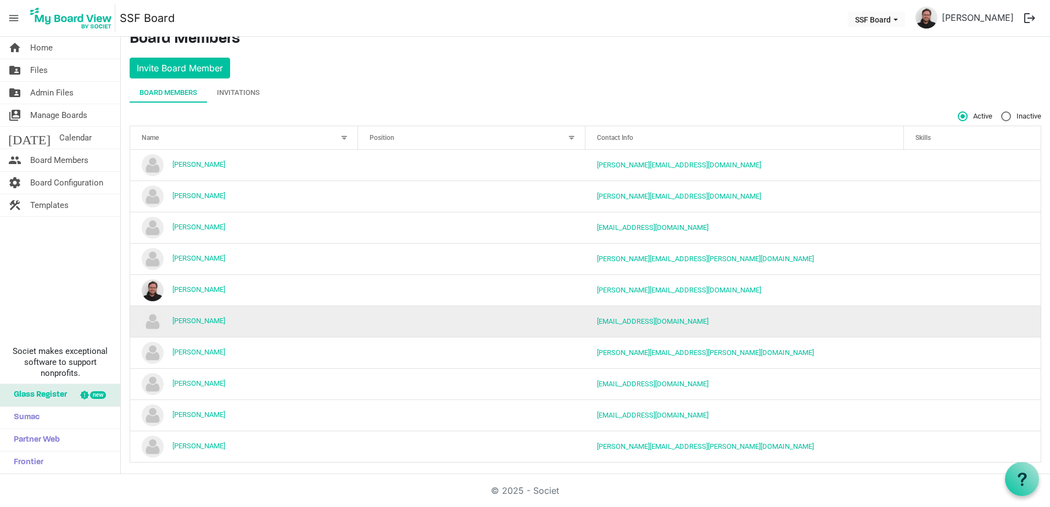
scroll to position [21, 0]
